Goal: Information Seeking & Learning: Compare options

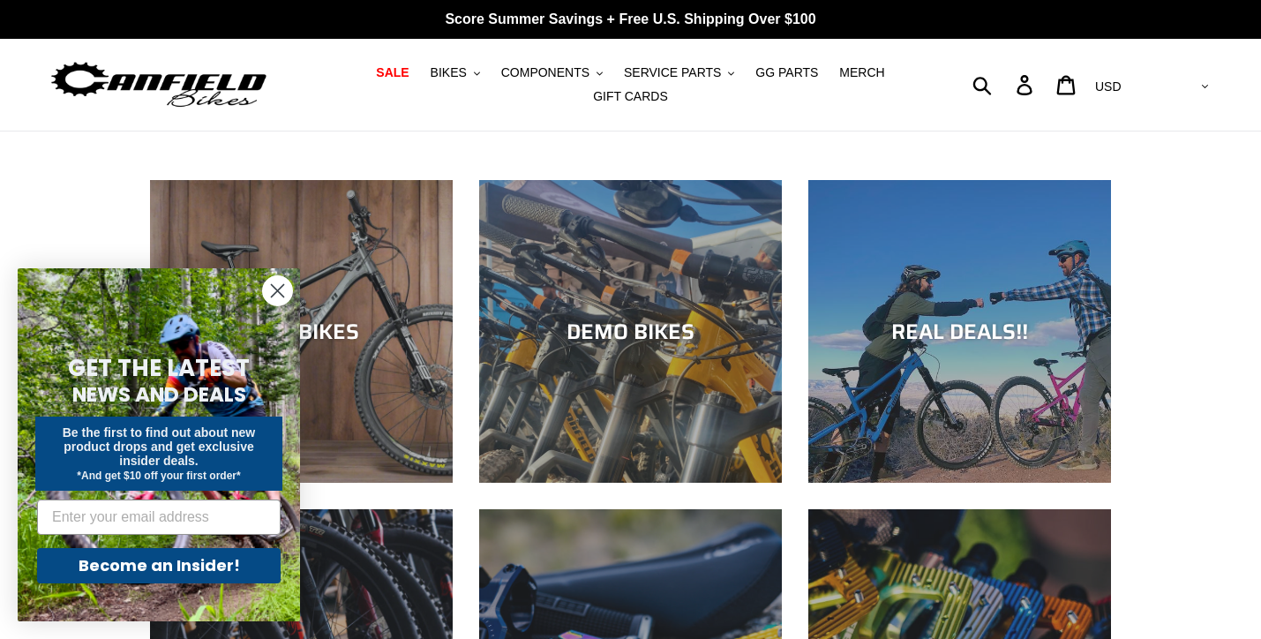
click at [271, 278] on circle "Close dialog" at bounding box center [277, 290] width 29 height 29
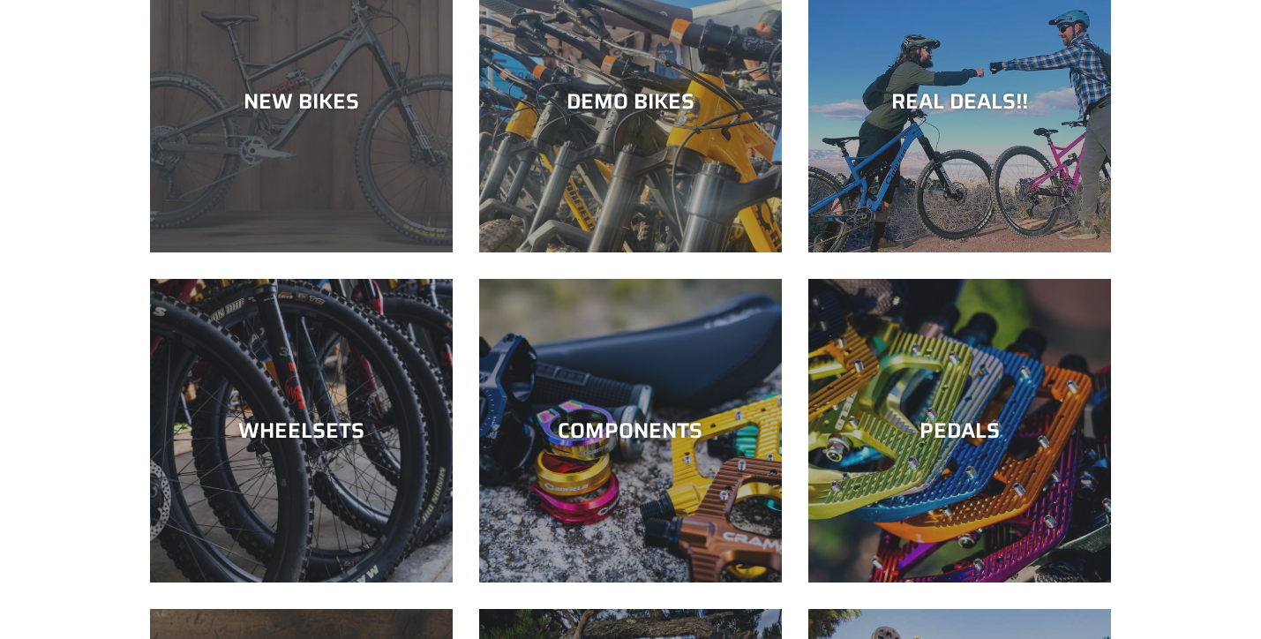
scroll to position [319, 0]
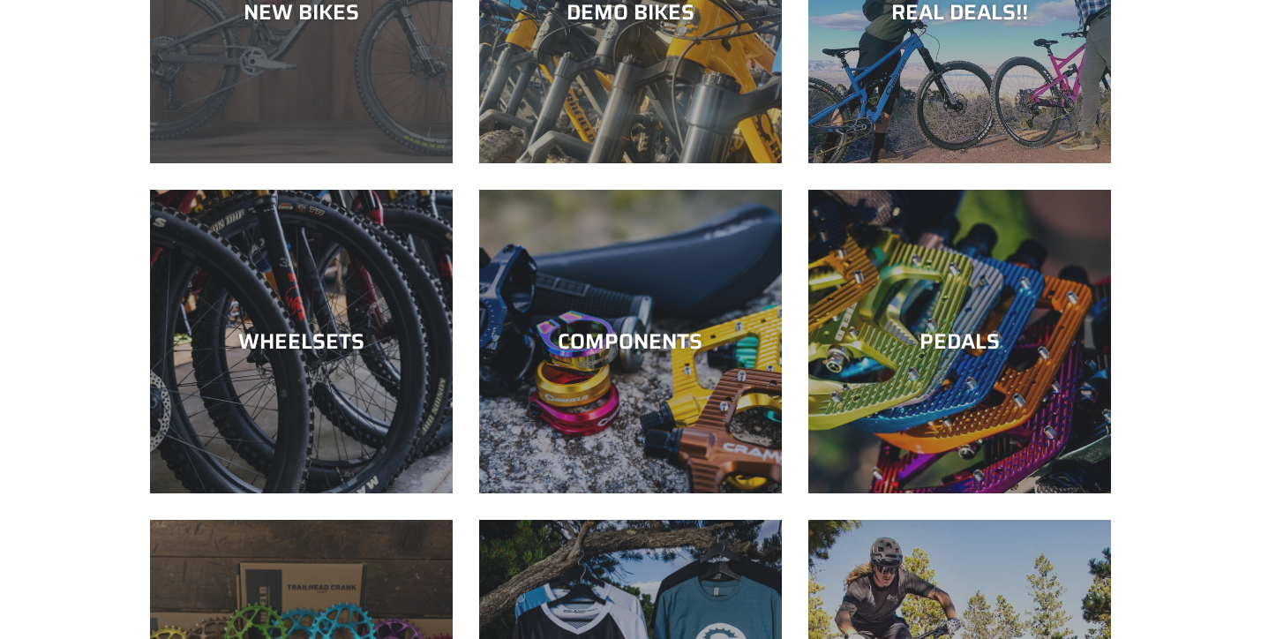
click at [319, 163] on div "NEW BIKES" at bounding box center [301, 163] width 303 height 0
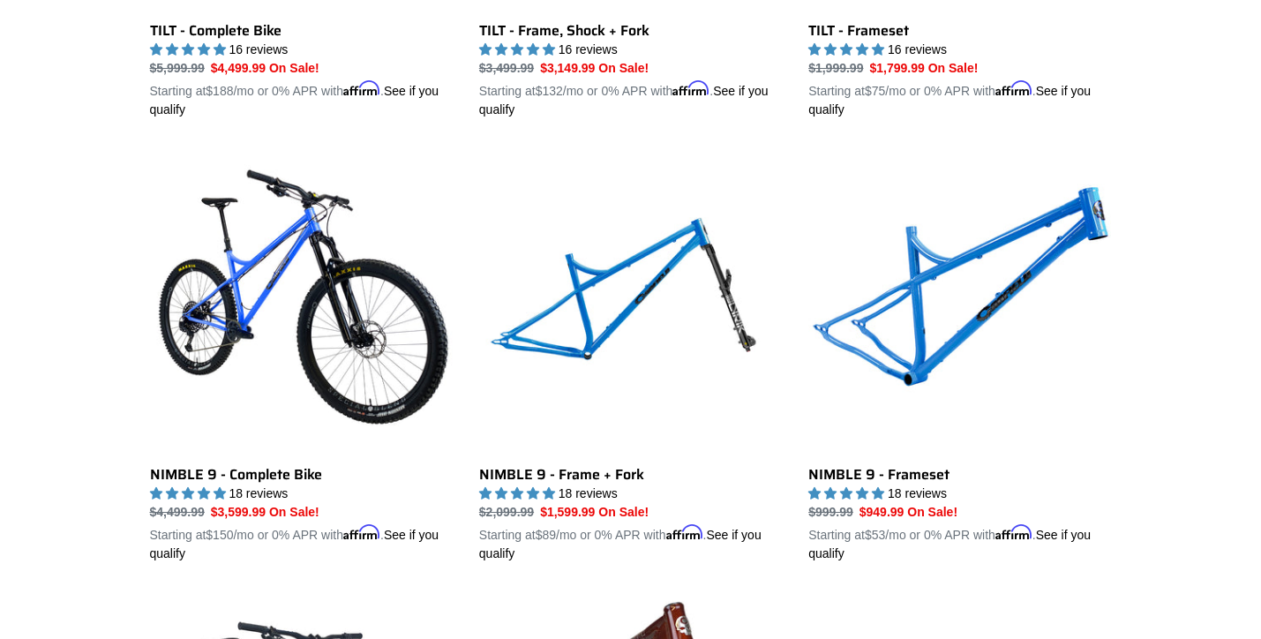
scroll to position [2597, 0]
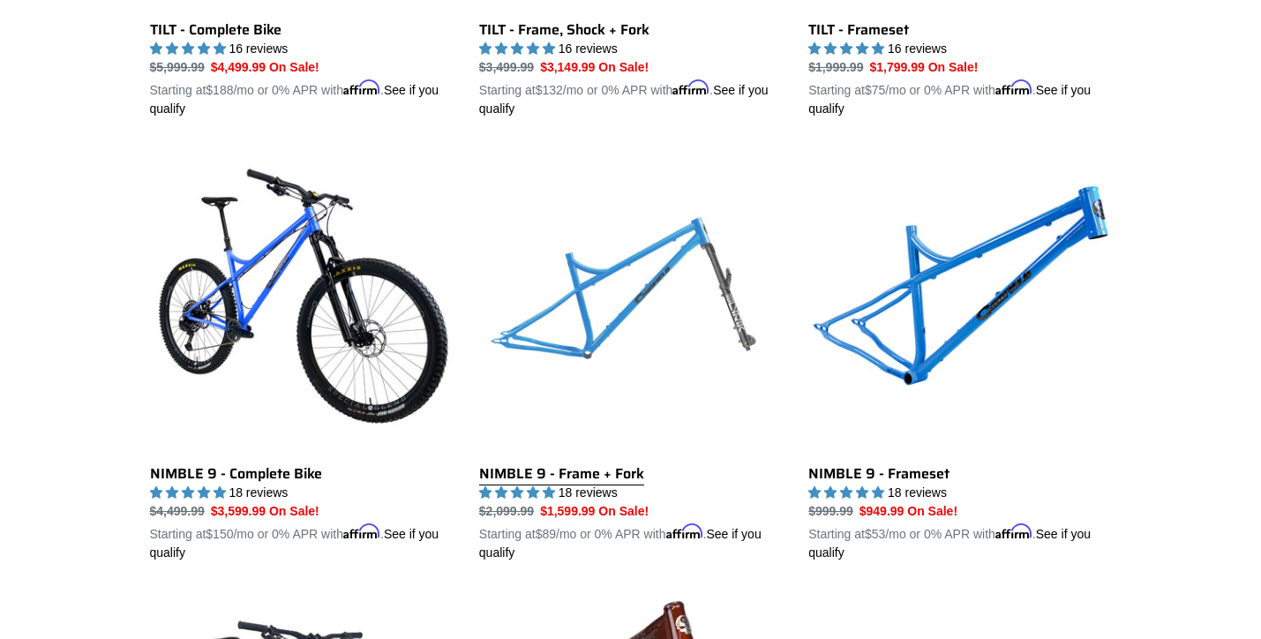
click at [638, 242] on link "NIMBLE 9 - Frame + Fork" at bounding box center [630, 355] width 303 height 413
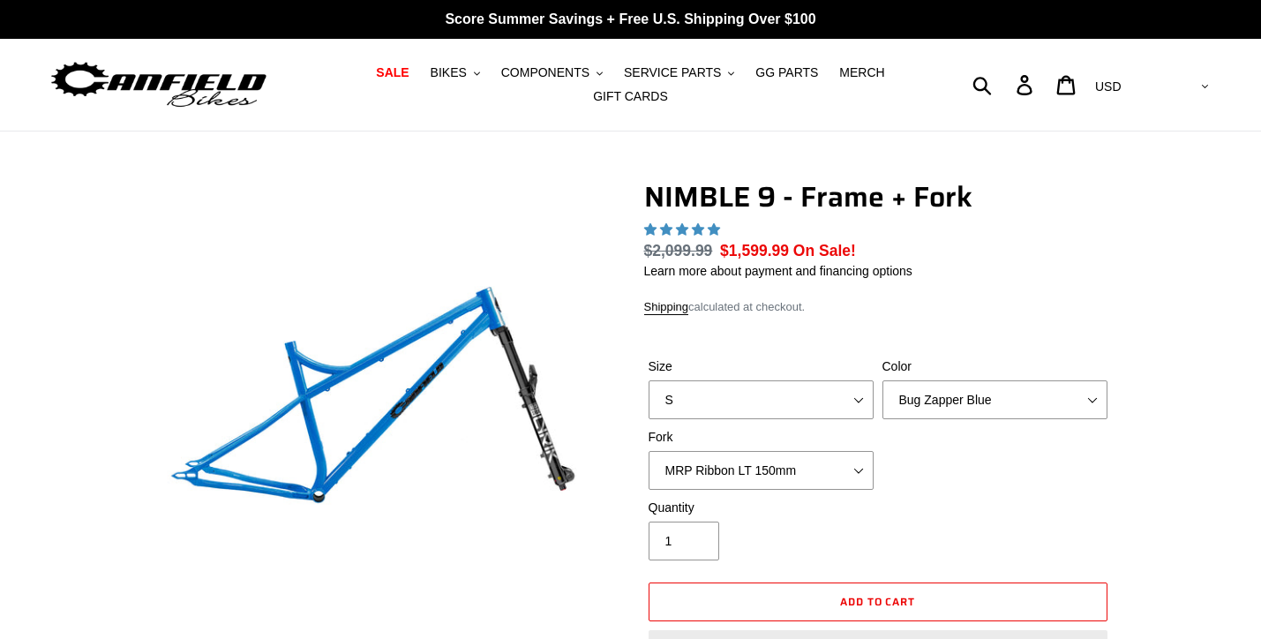
select select "highest-rating"
click at [756, 397] on select "S M L XL" at bounding box center [761, 399] width 225 height 39
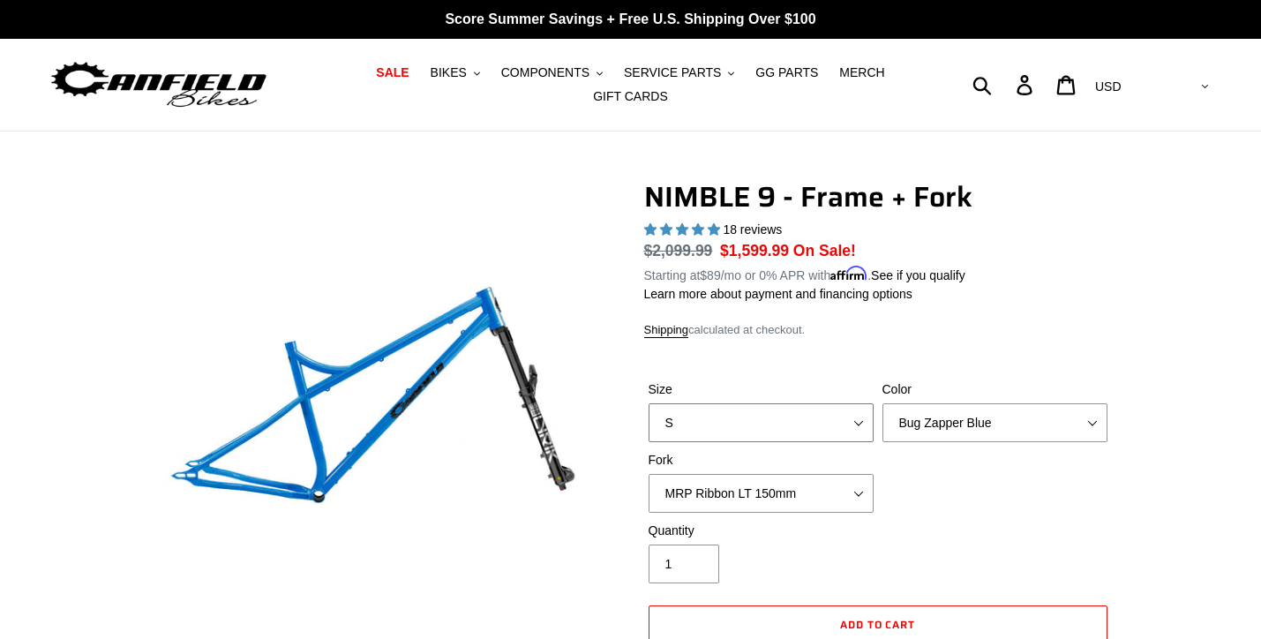
select select "L"
click at [649, 403] on select "S M L XL" at bounding box center [761, 422] width 225 height 39
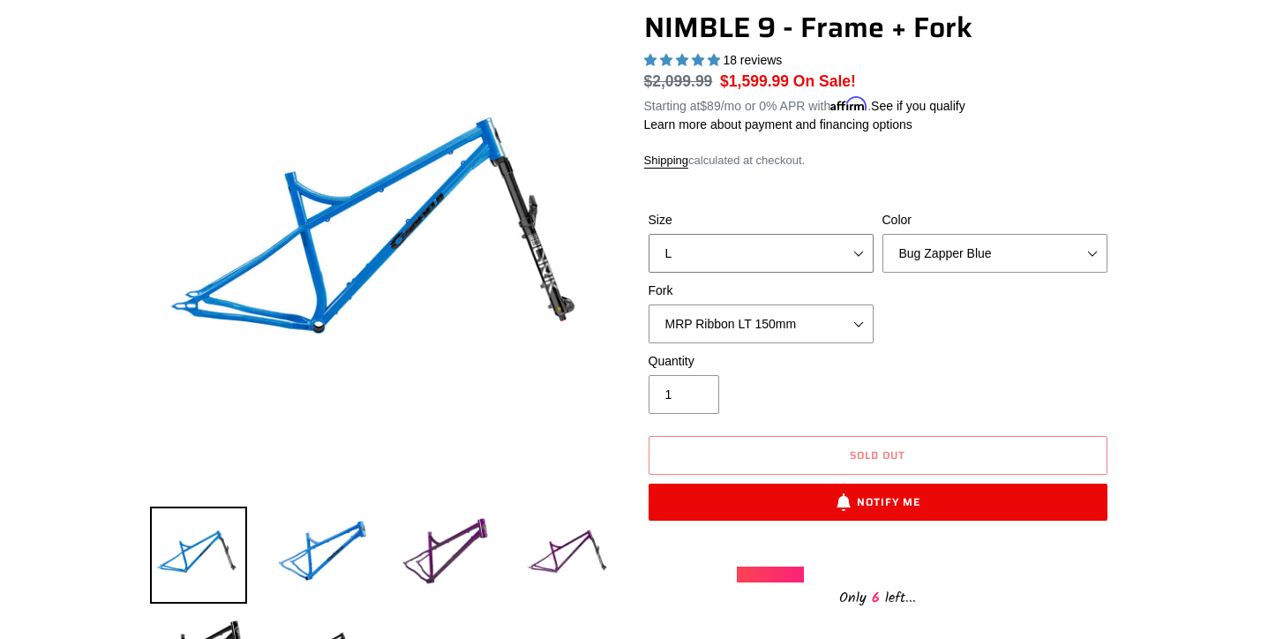
scroll to position [202, 0]
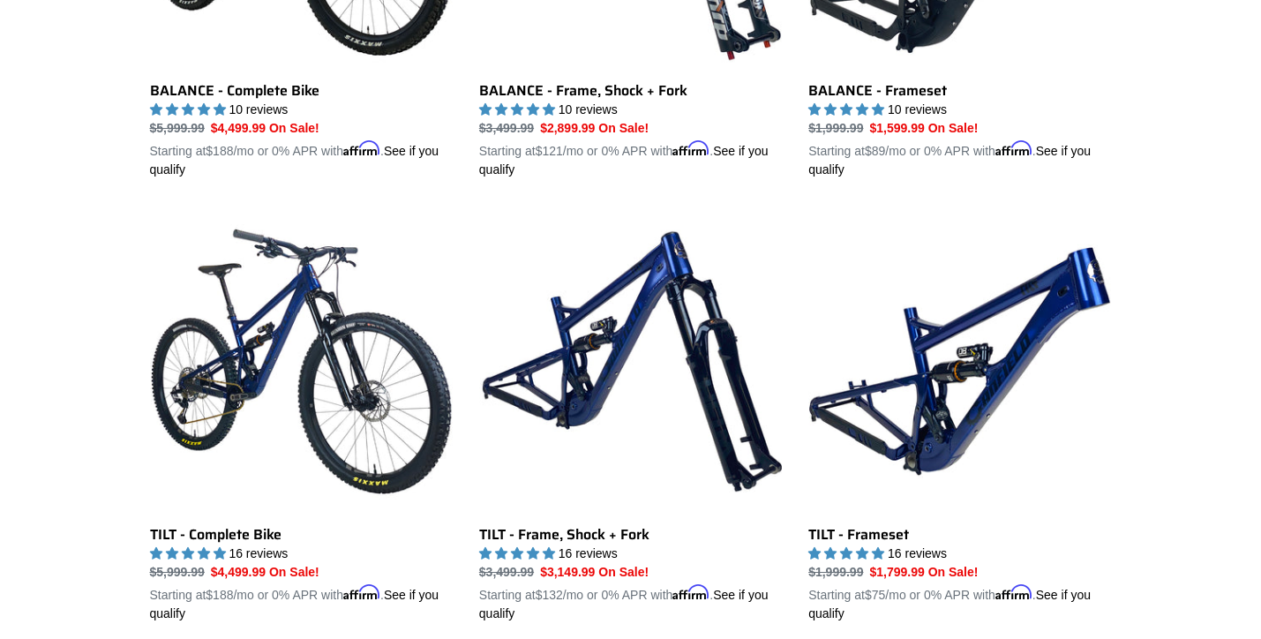
scroll to position [2080, 0]
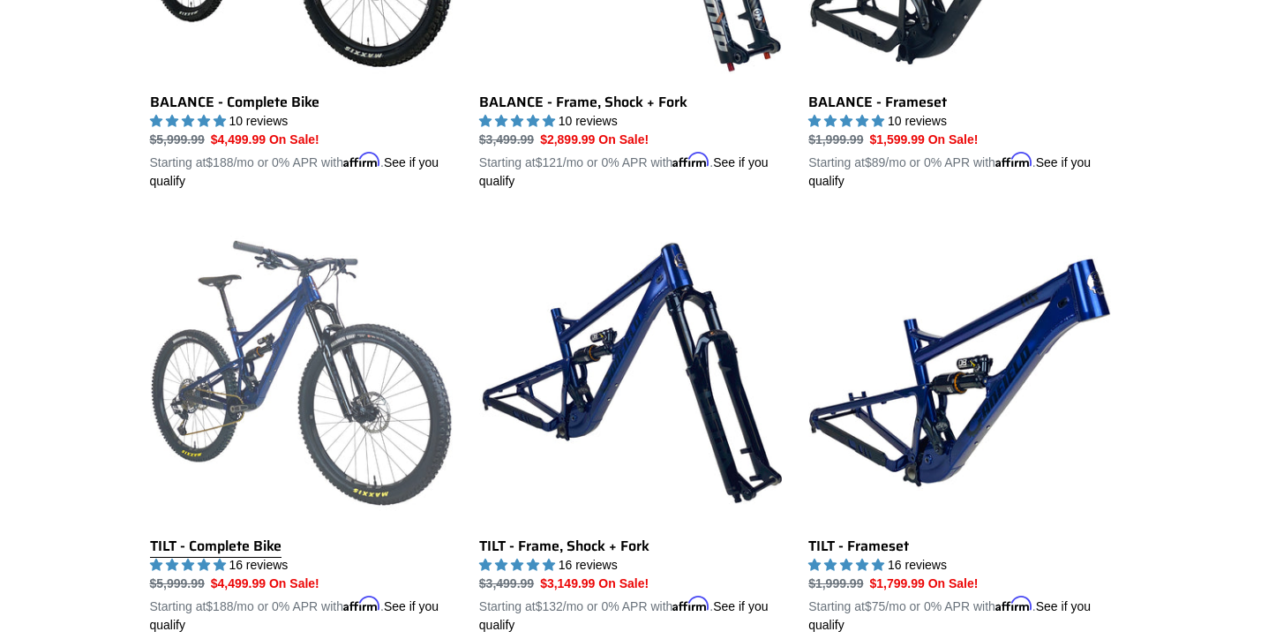
click at [251, 352] on link "TILT - Complete Bike" at bounding box center [301, 428] width 303 height 413
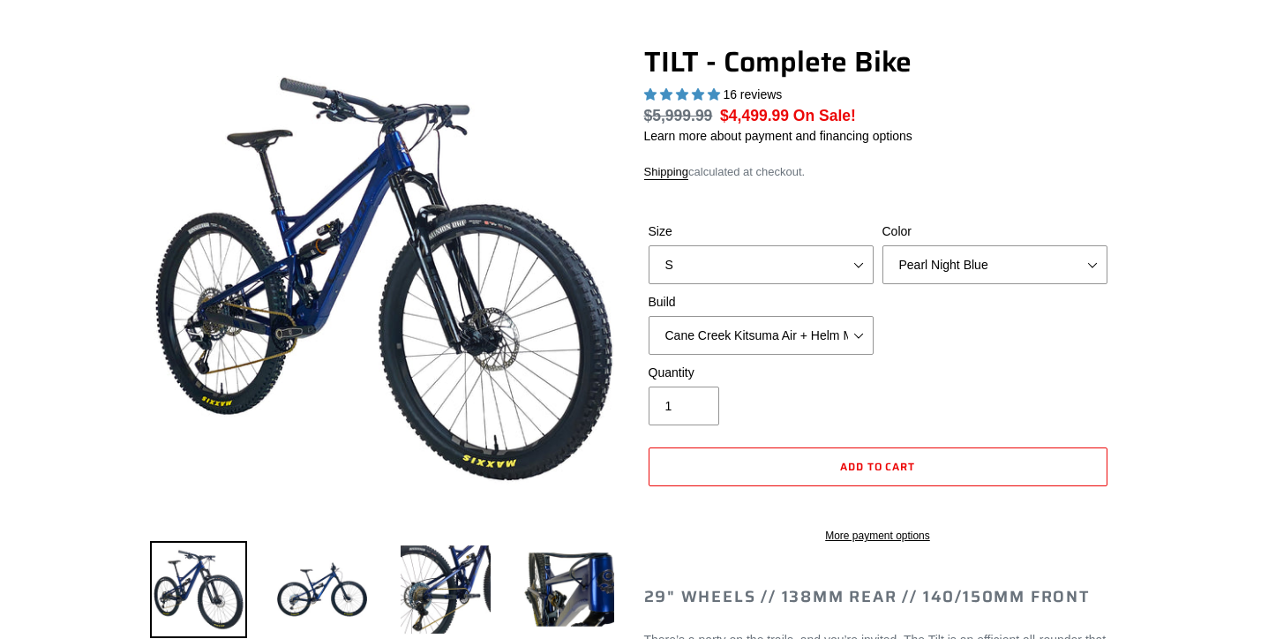
select select "highest-rating"
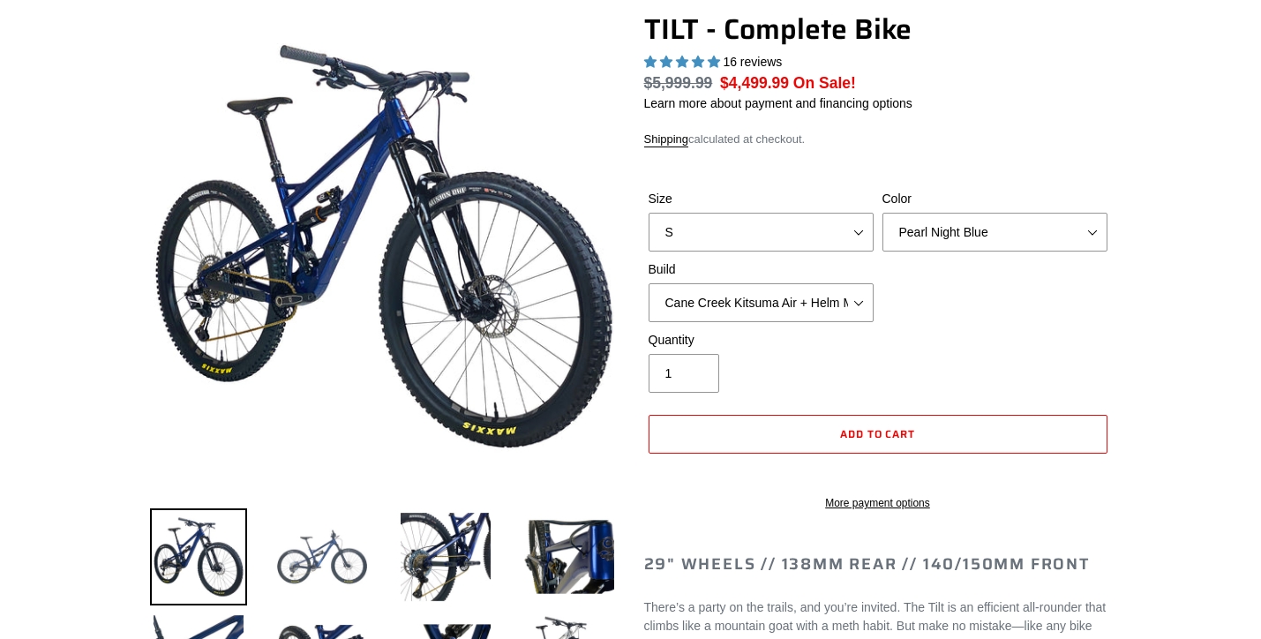
click at [329, 544] on img at bounding box center [322, 556] width 97 height 97
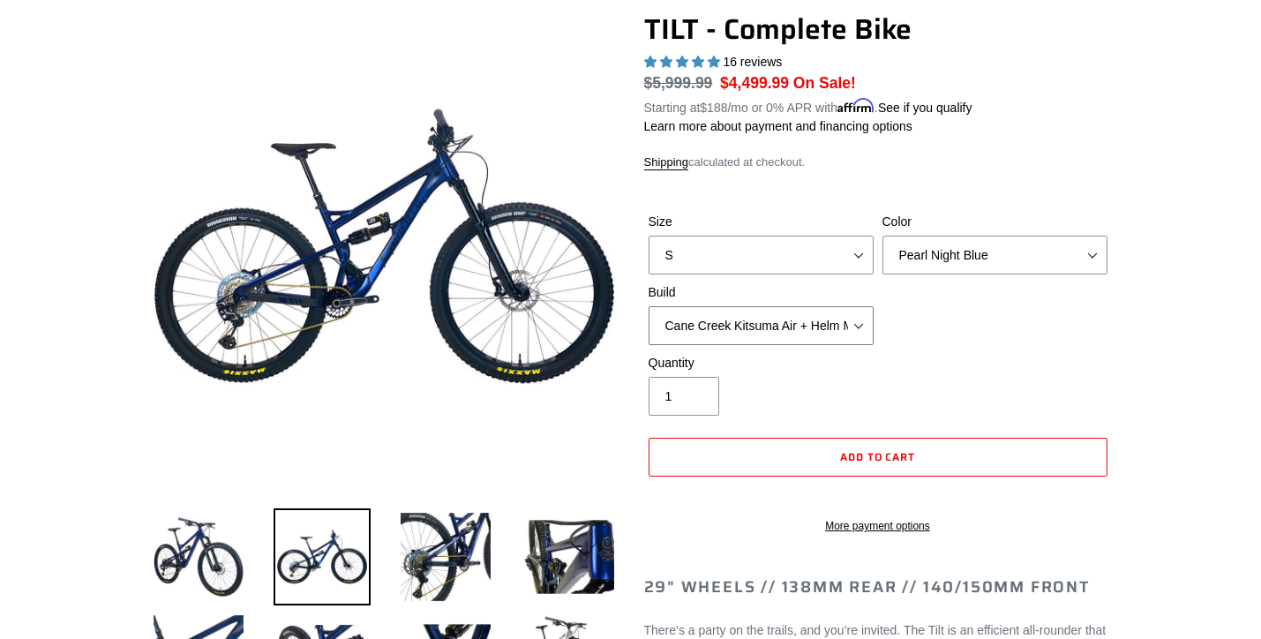
click at [763, 322] on select "Cane Creek Kitsuma Air + Helm MKII 140 + SRAM GX Cane Creek Kitsuma Air + Helm …" at bounding box center [761, 325] width 225 height 39
select select "Fox Float X + 36 SL Factory Grip X 140 + SRAM XO"
click at [649, 306] on select "Cane Creek Kitsuma Air + Helm MKII 140 + SRAM GX Cane Creek Kitsuma Air + Helm …" at bounding box center [761, 325] width 225 height 39
click at [808, 253] on select "S M L" at bounding box center [761, 255] width 225 height 39
select select "L"
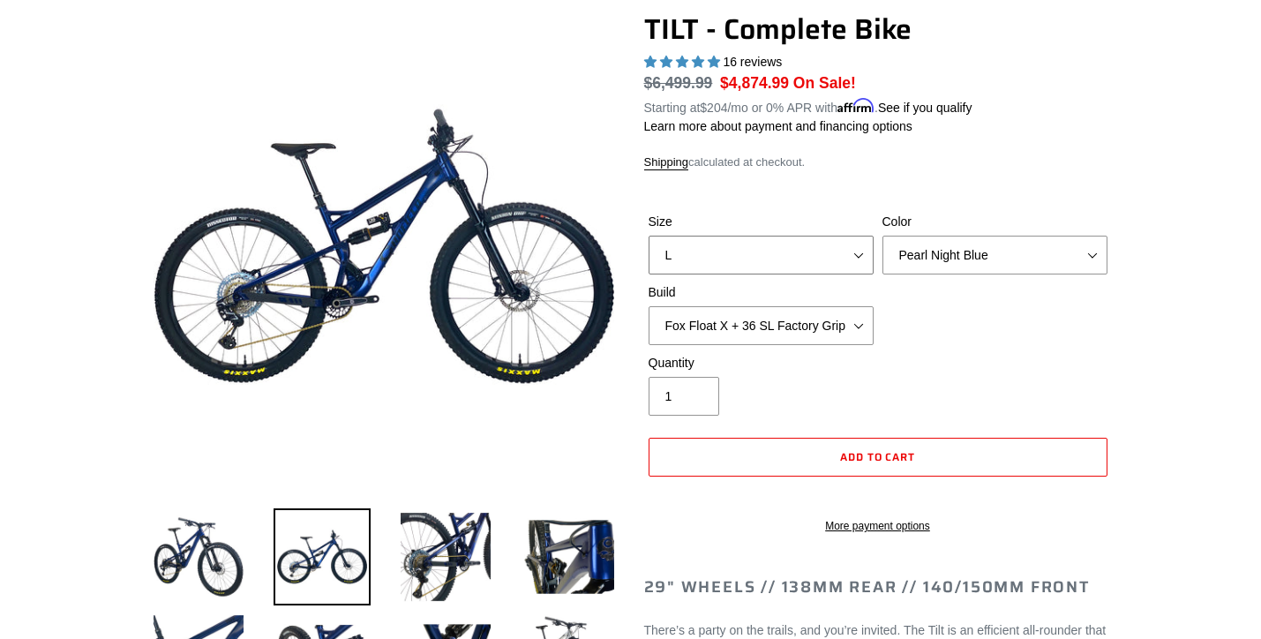
click at [649, 236] on select "S M L" at bounding box center [761, 255] width 225 height 39
click at [936, 262] on select "Pearl Night Blue Stealth Silver Raw" at bounding box center [995, 255] width 225 height 39
click at [883, 236] on select "Pearl Night Blue Stealth Silver Raw" at bounding box center [995, 255] width 225 height 39
click at [792, 264] on select "S M L" at bounding box center [761, 255] width 225 height 39
click at [649, 236] on select "S M L" at bounding box center [761, 255] width 225 height 39
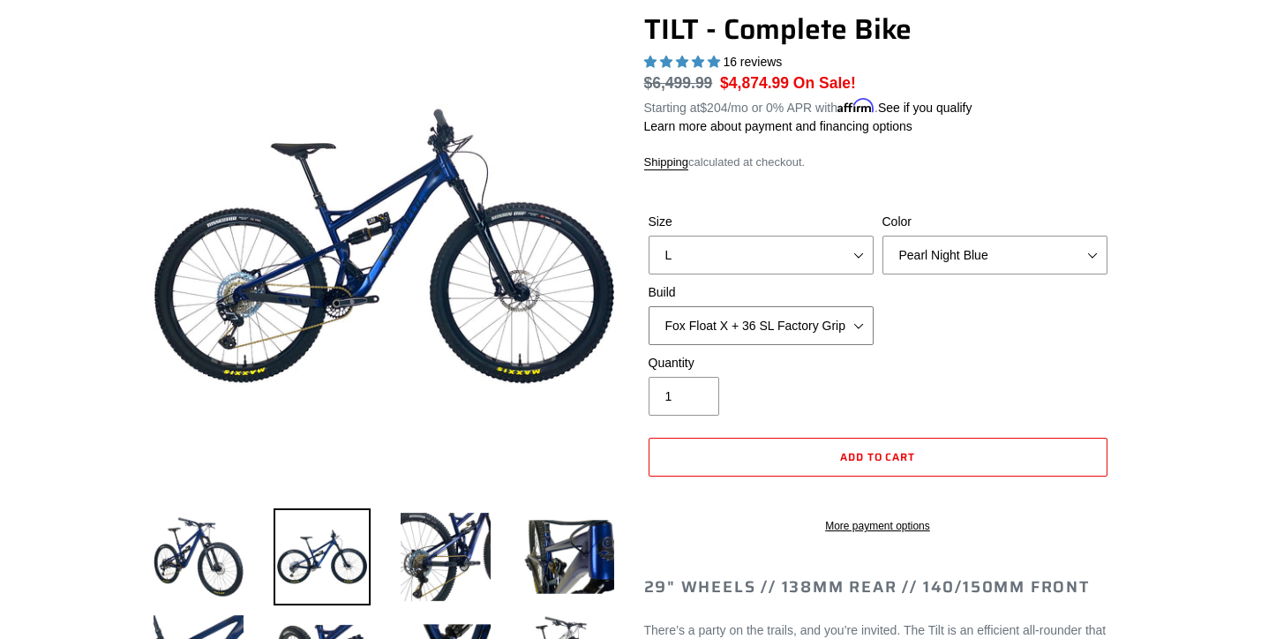
click at [781, 324] on select "Cane Creek Kitsuma Air + Helm MKII 140 + SRAM GX Cane Creek Kitsuma Air + Helm …" at bounding box center [761, 325] width 225 height 39
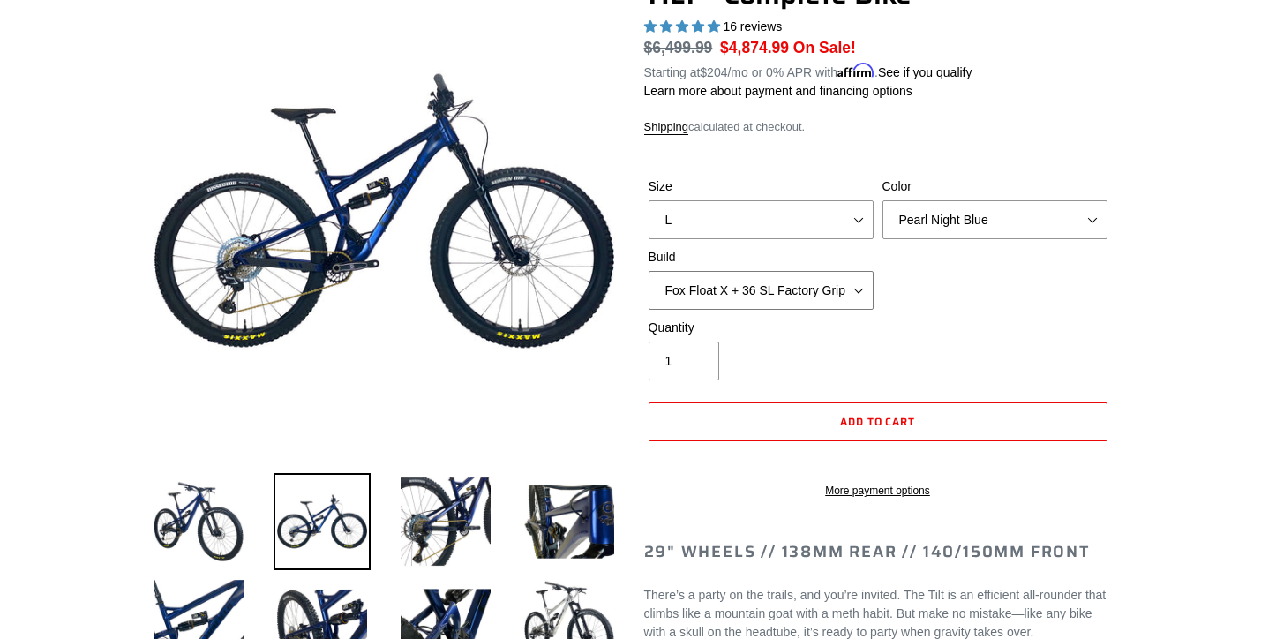
scroll to position [165, 0]
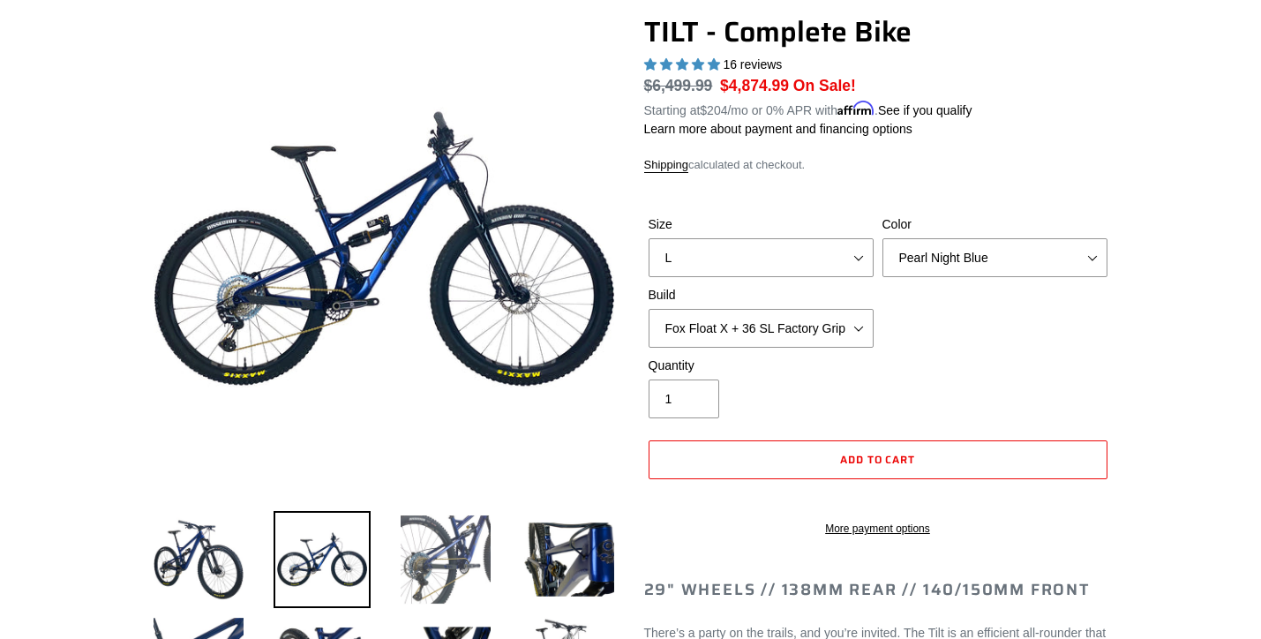
click at [433, 553] on img at bounding box center [445, 559] width 97 height 97
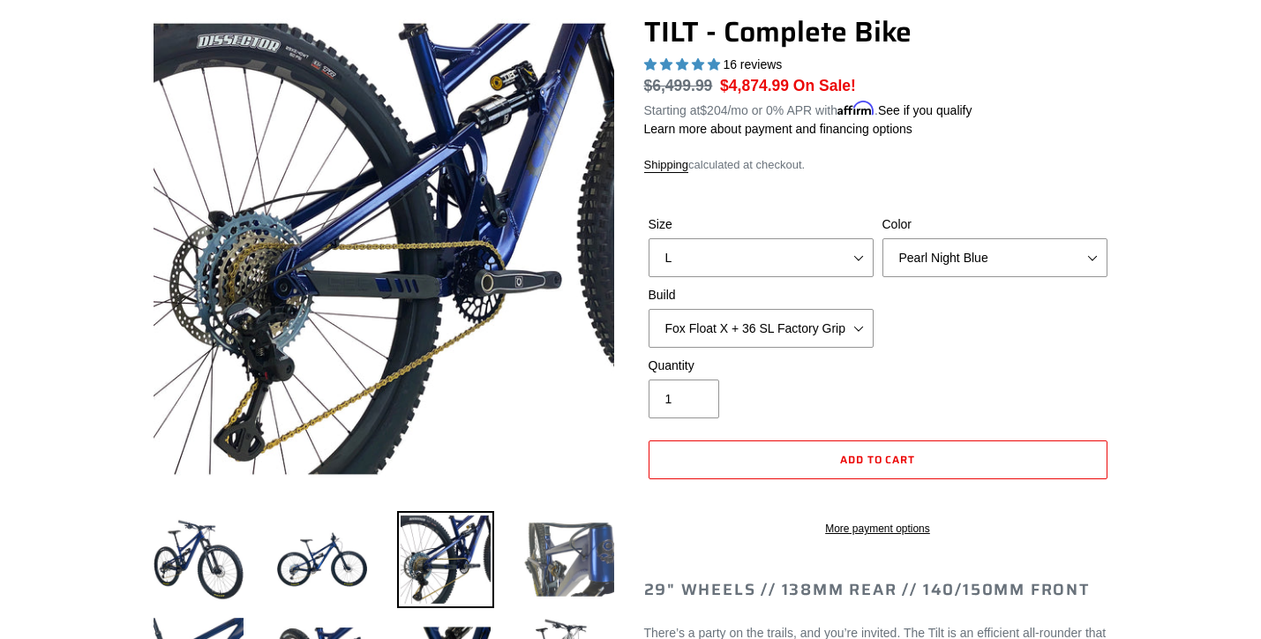
click at [562, 549] on img at bounding box center [569, 559] width 97 height 97
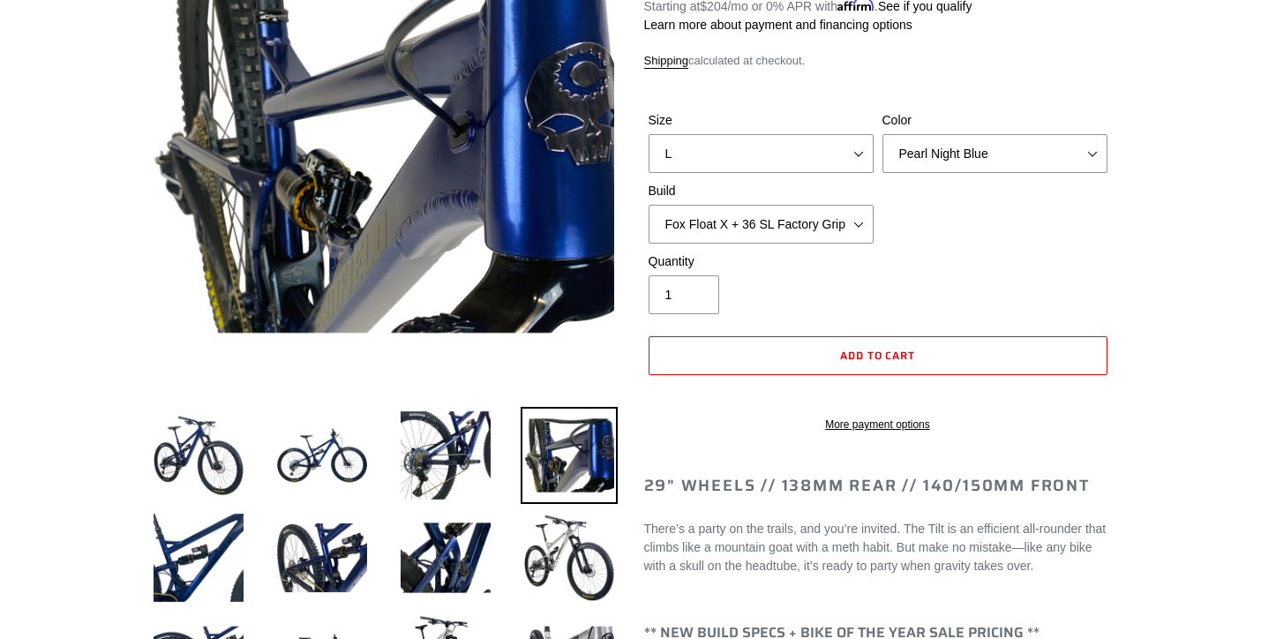
scroll to position [286, 0]
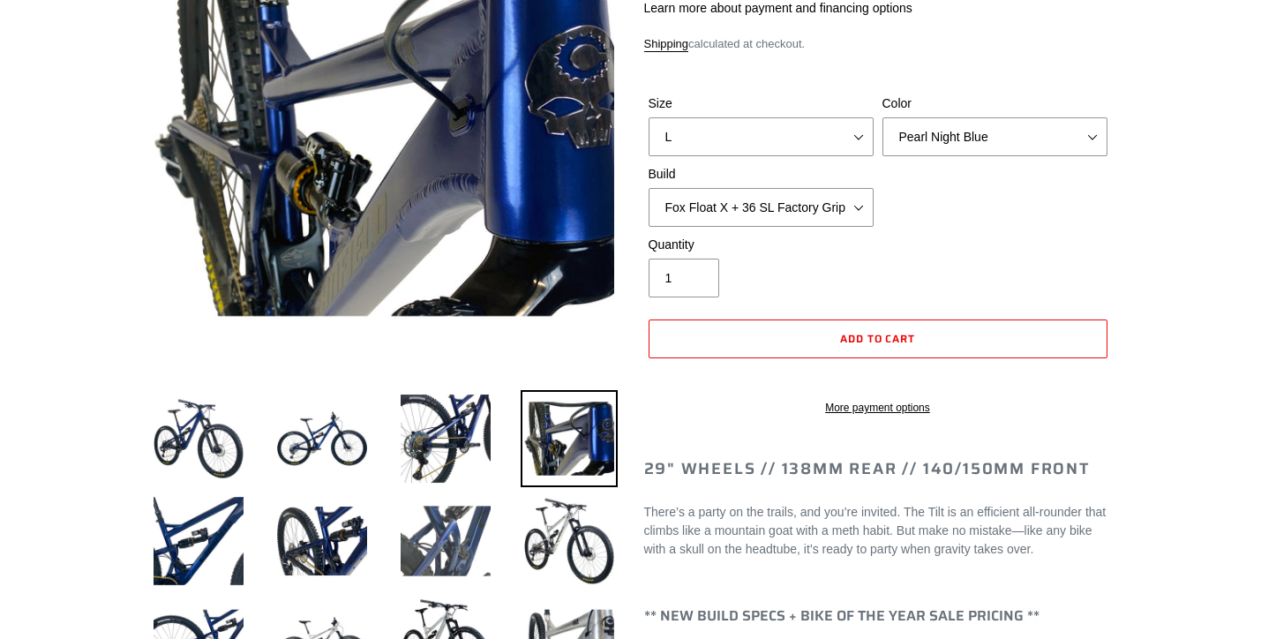
click at [458, 544] on img at bounding box center [445, 540] width 97 height 97
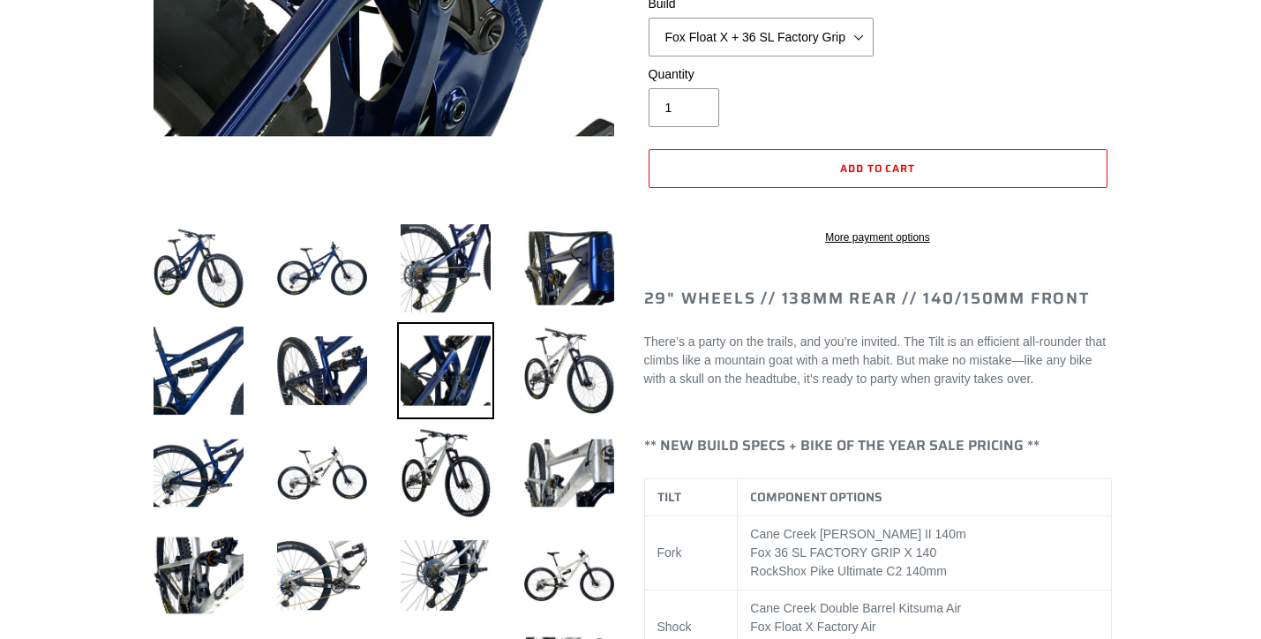
scroll to position [459, 0]
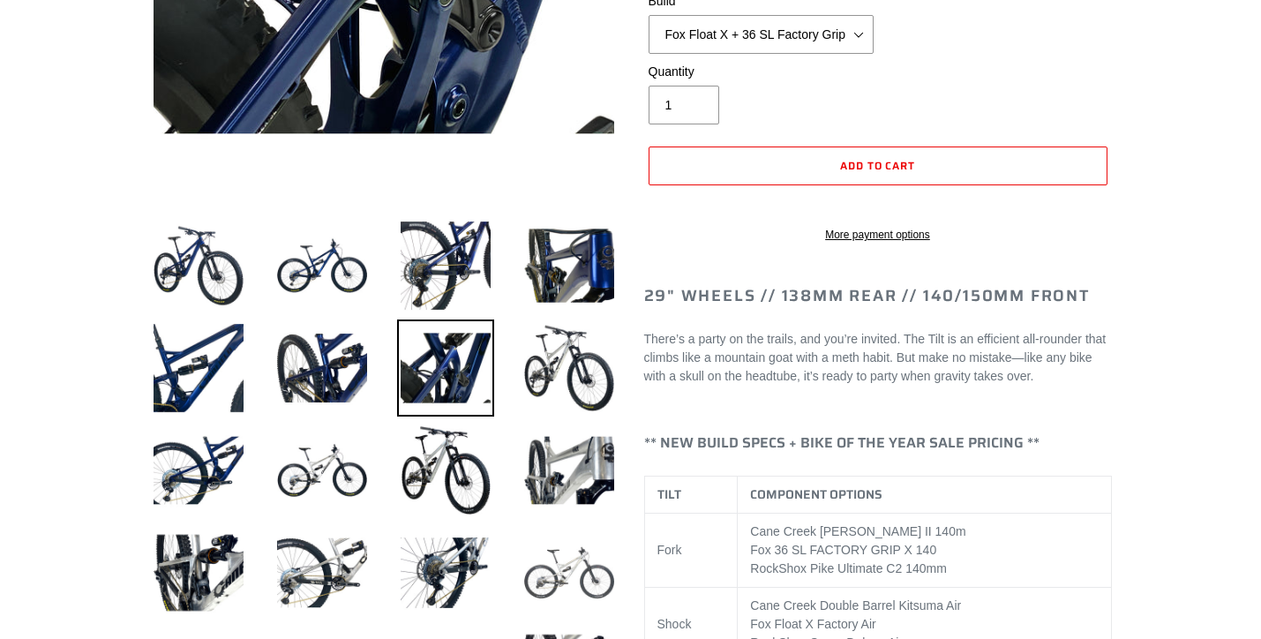
click at [561, 553] on img at bounding box center [569, 572] width 97 height 97
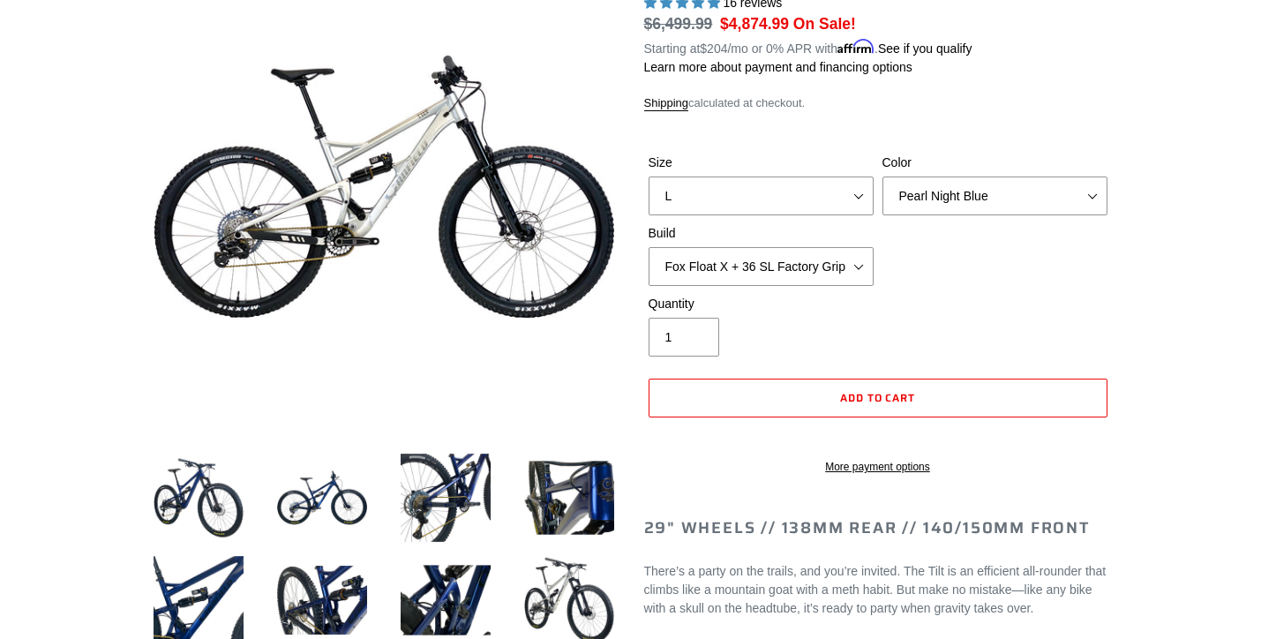
scroll to position [190, 0]
